Goal: Information Seeking & Learning: Learn about a topic

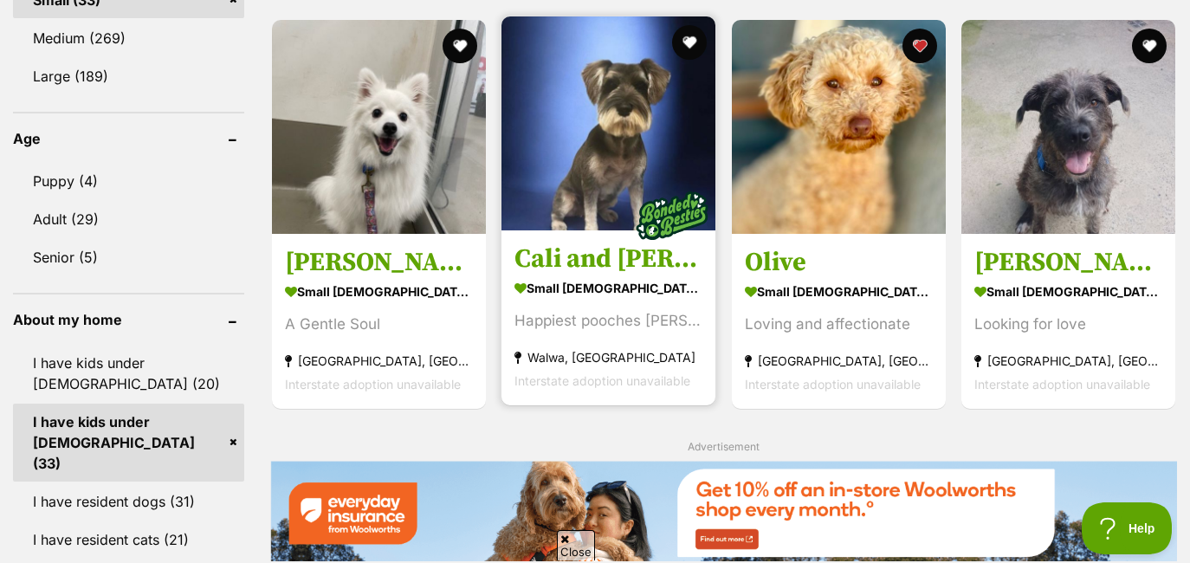
scroll to position [1629, 0]
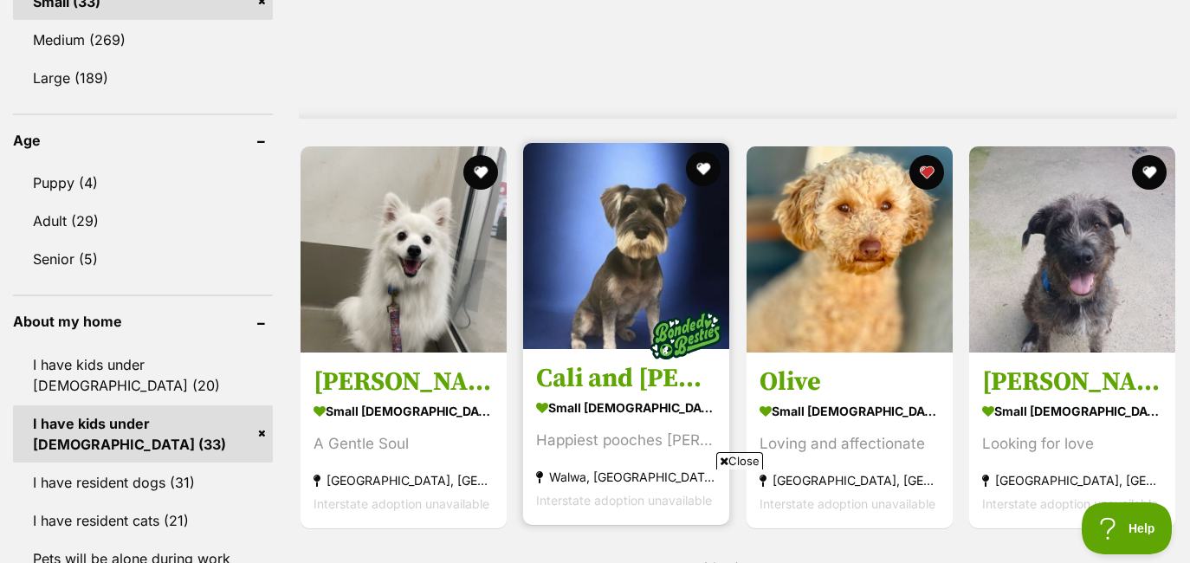
click at [609, 364] on link "Cali and Theo small female Dog Happiest pooches Eva Walwa, VIC Interstate adopt…" at bounding box center [626, 437] width 206 height 176
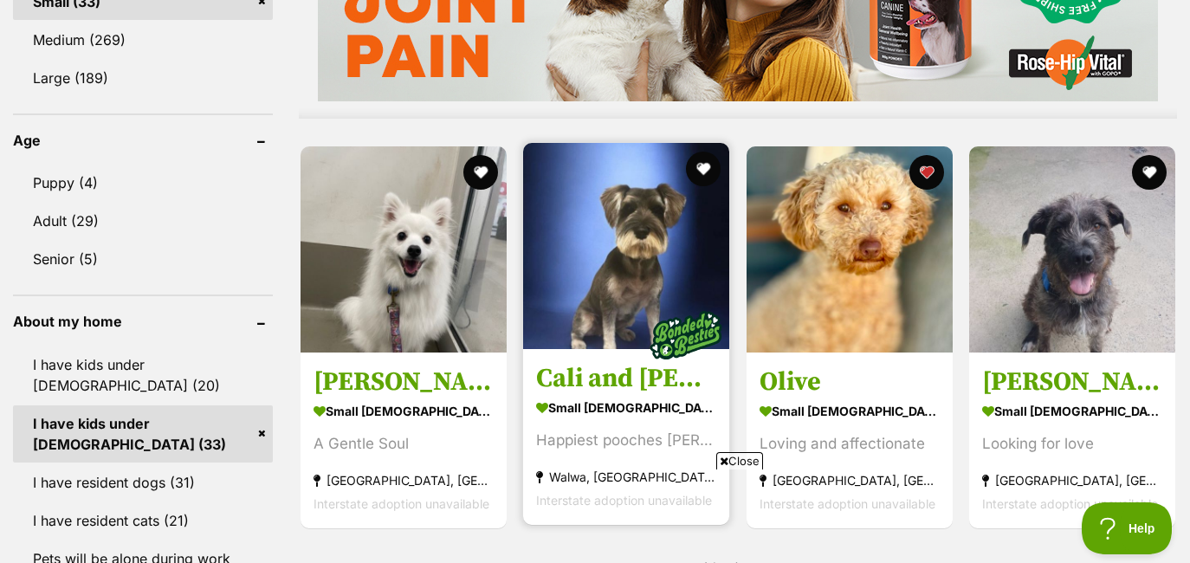
scroll to position [0, 0]
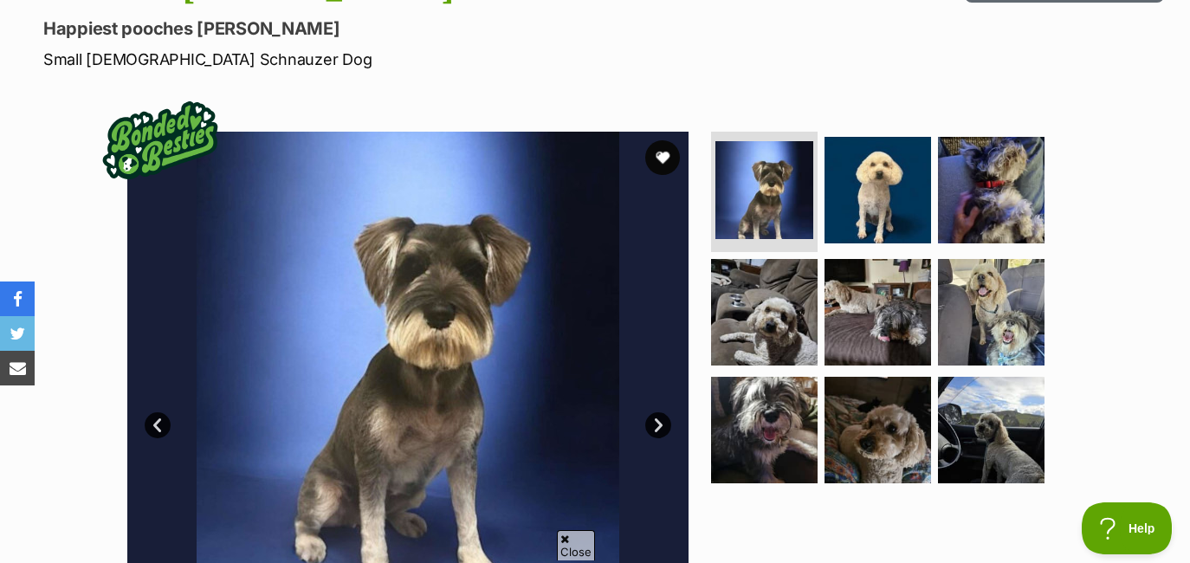
scroll to position [235, 0]
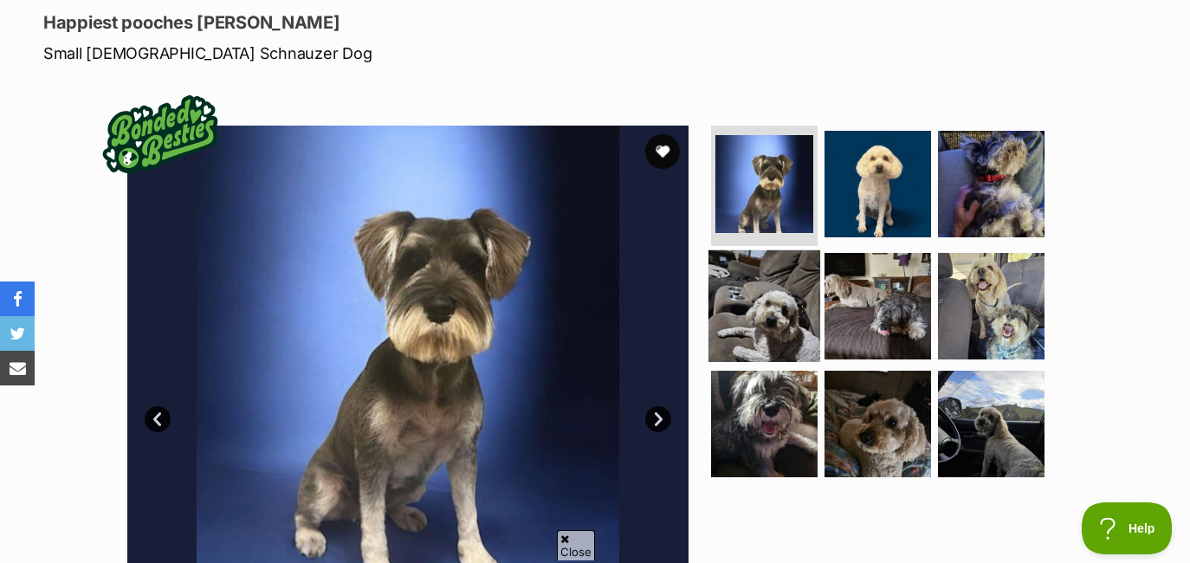
click at [783, 293] on img at bounding box center [764, 306] width 112 height 112
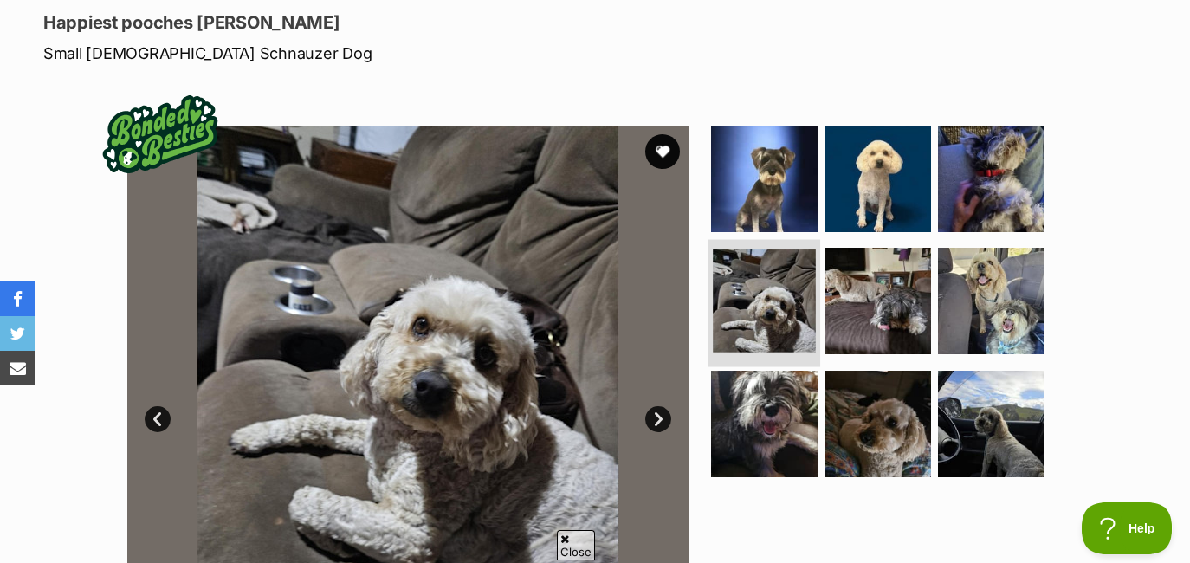
scroll to position [0, 0]
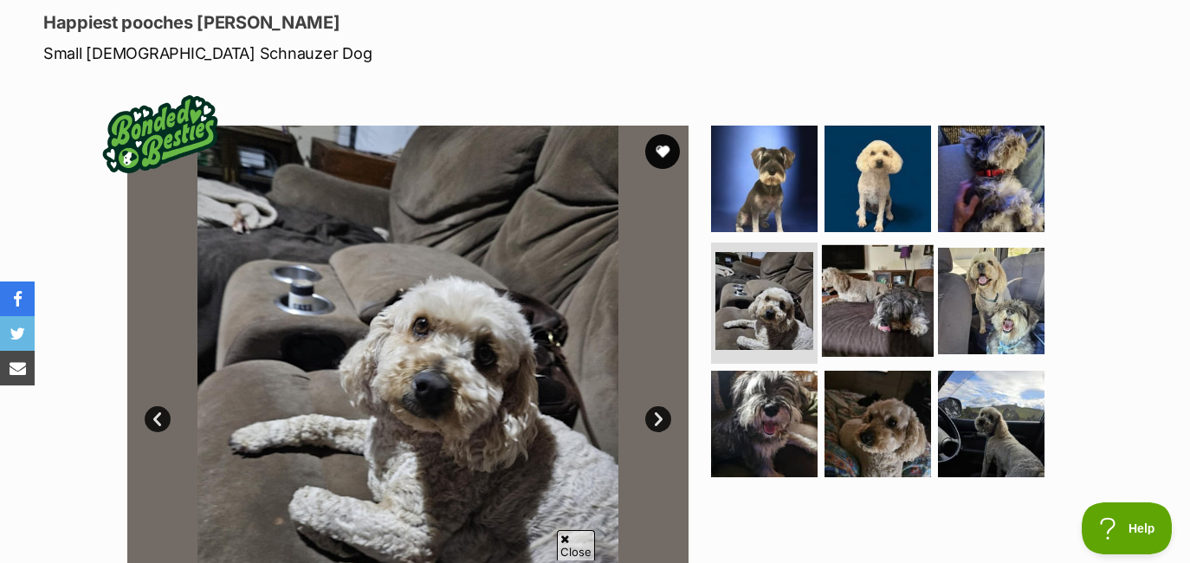
click at [855, 288] on img at bounding box center [878, 301] width 112 height 112
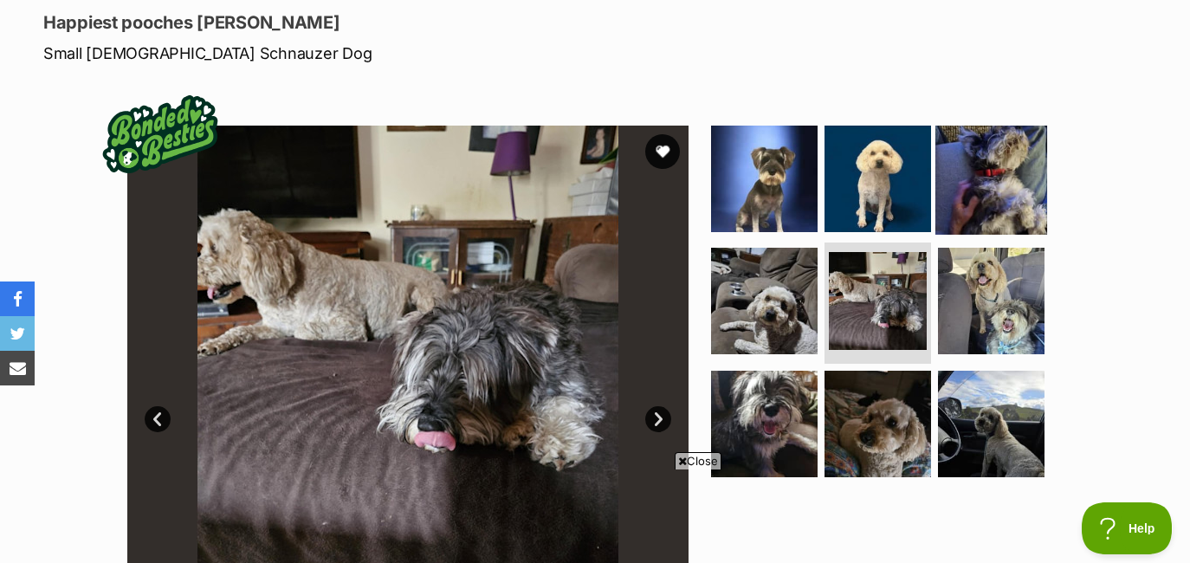
click at [954, 186] on img at bounding box center [991, 178] width 112 height 112
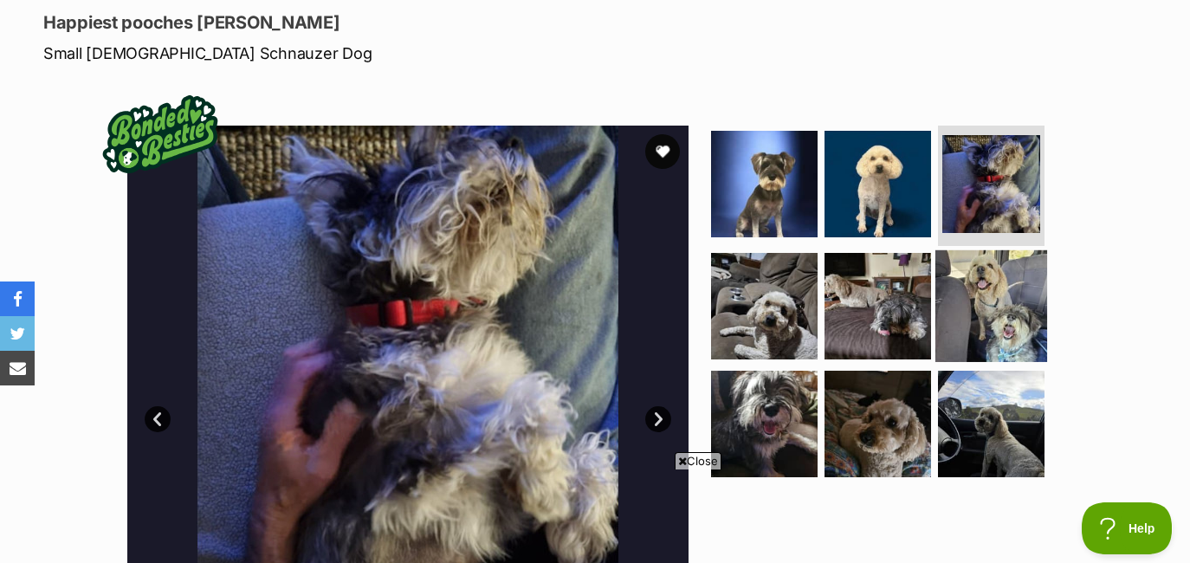
click at [970, 286] on img at bounding box center [991, 306] width 112 height 112
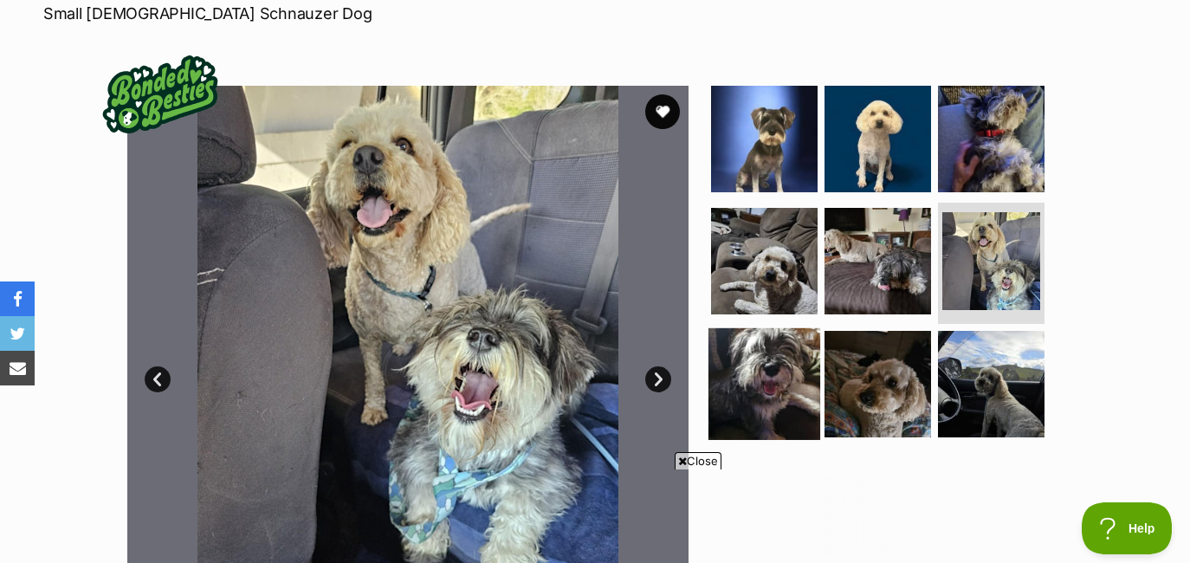
click at [781, 368] on img at bounding box center [764, 384] width 112 height 112
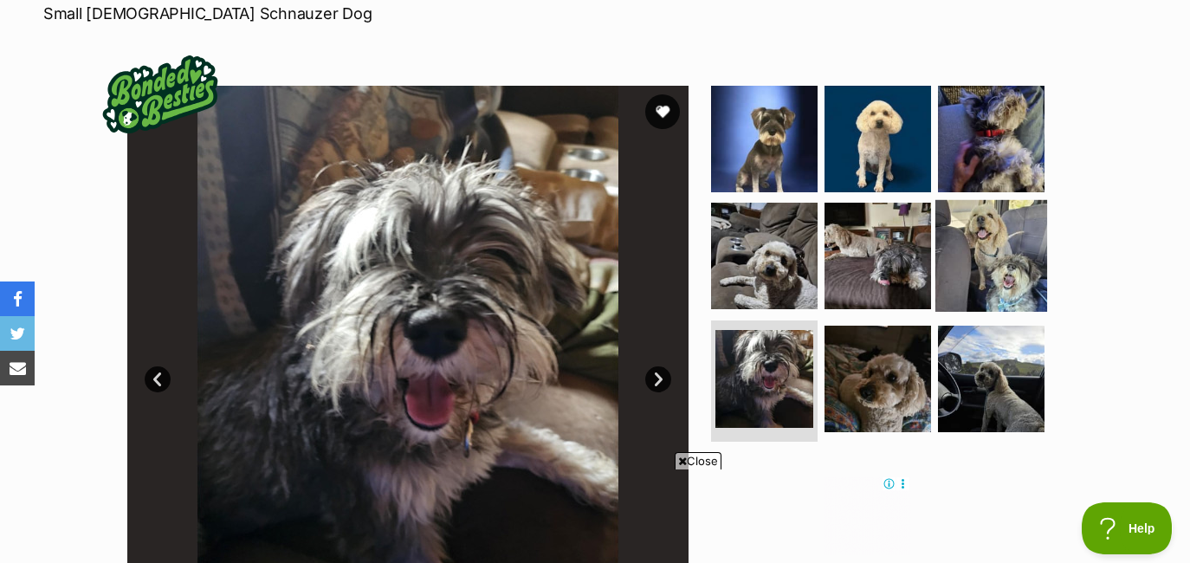
click at [987, 270] on img at bounding box center [991, 256] width 112 height 112
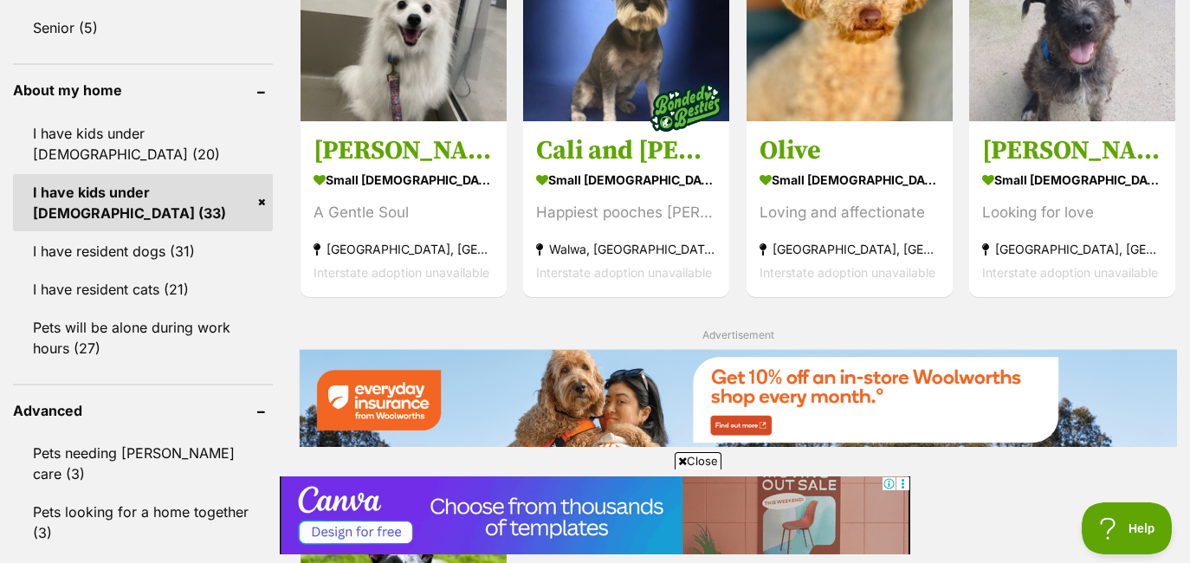
scroll to position [1747, 0]
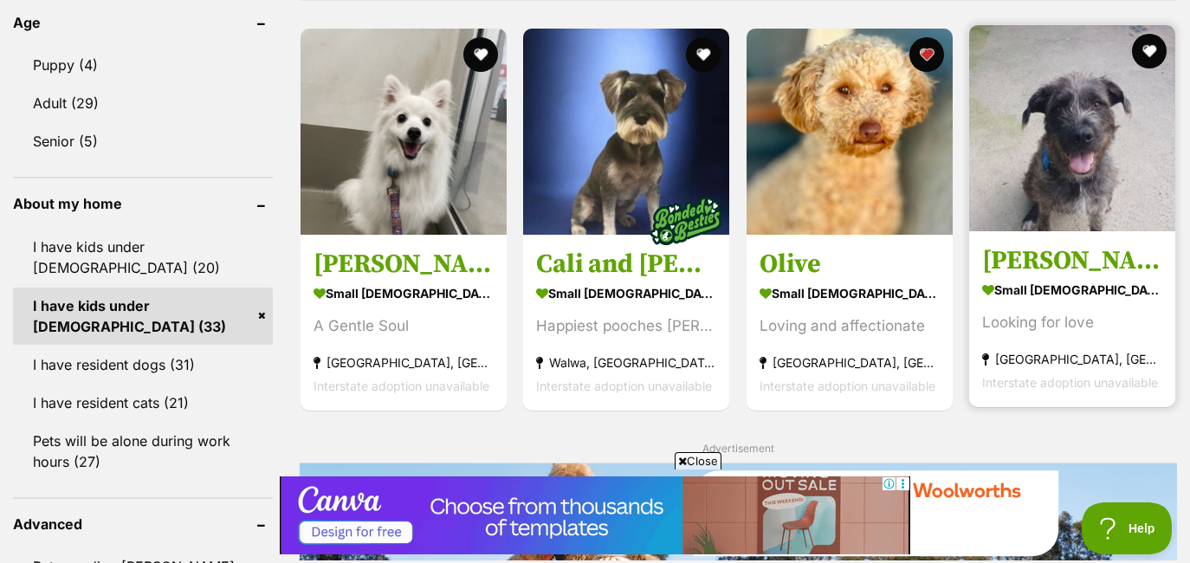
click at [1088, 178] on img at bounding box center [1072, 128] width 206 height 206
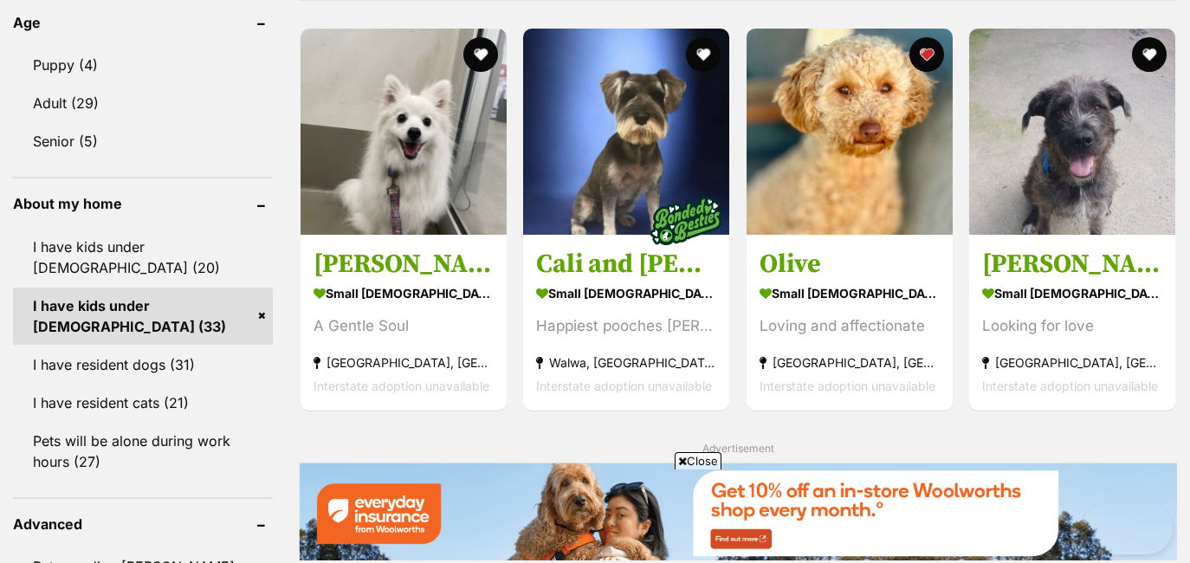
scroll to position [2264, 0]
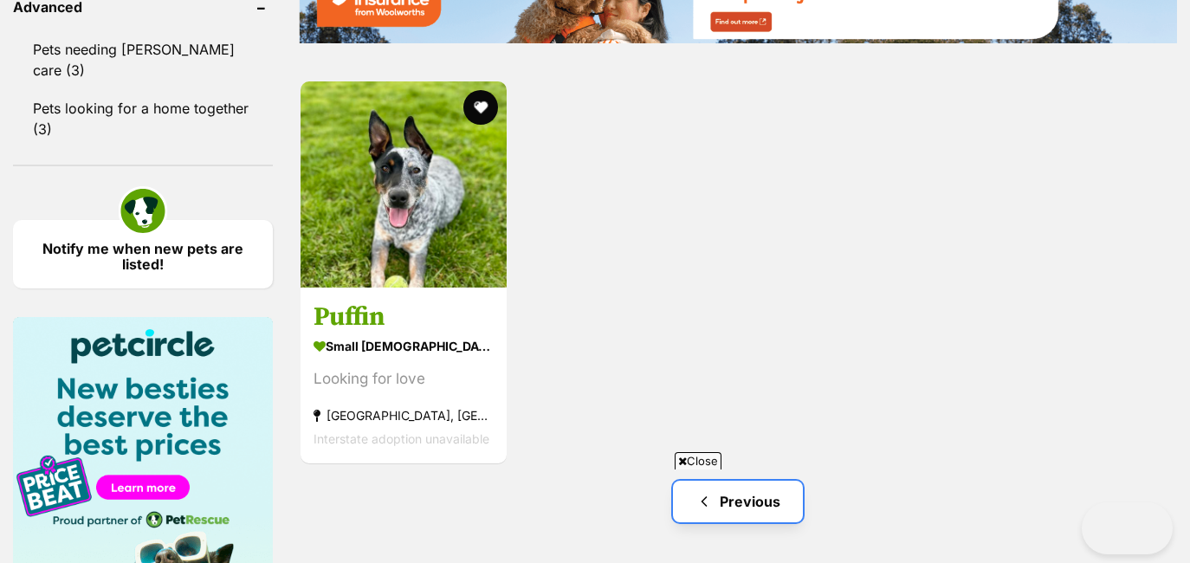
click at [752, 480] on link "Previous" at bounding box center [738, 501] width 130 height 42
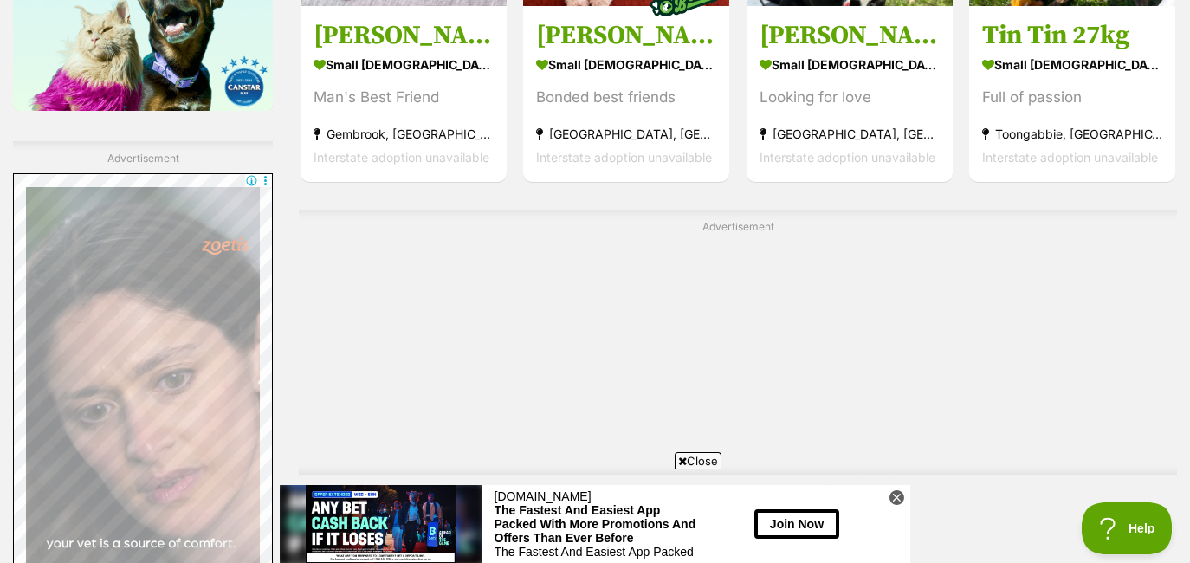
scroll to position [3232, 0]
